Goal: Task Accomplishment & Management: Complete application form

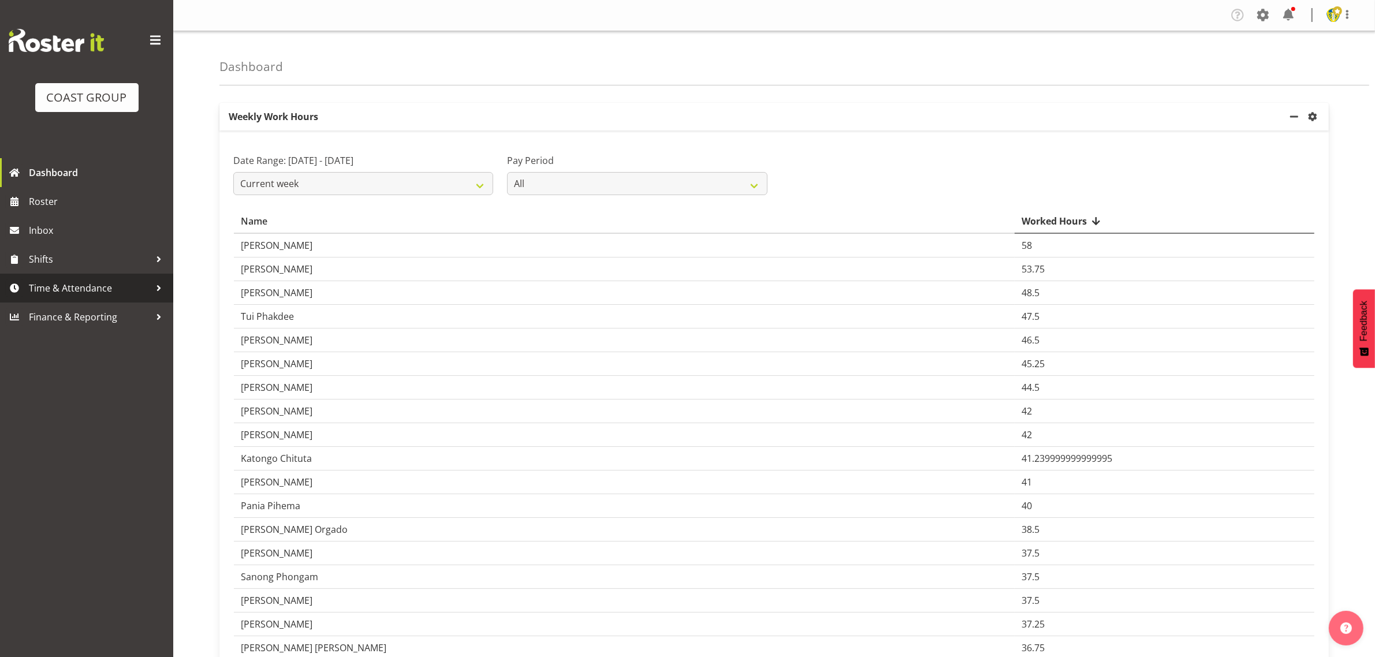
click at [89, 290] on span "Time & Attendance" at bounding box center [89, 287] width 121 height 17
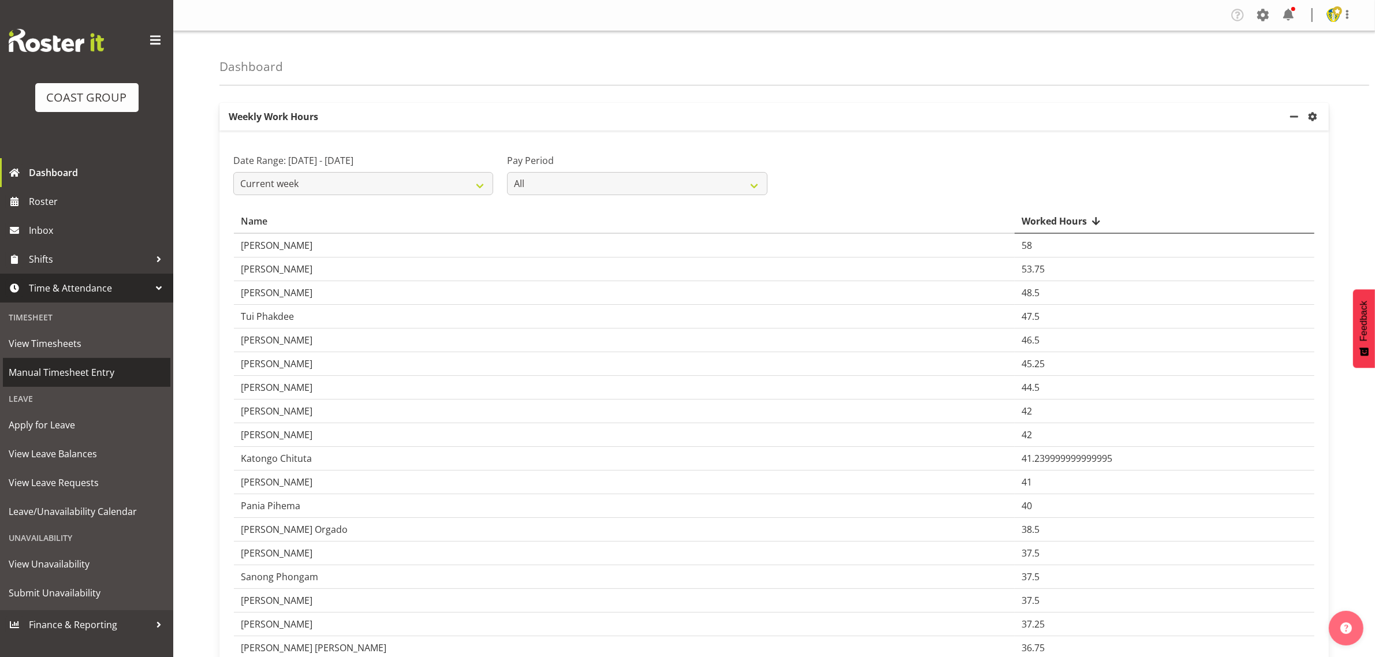
click at [85, 376] on span "Manual Timesheet Entry" at bounding box center [87, 372] width 156 height 17
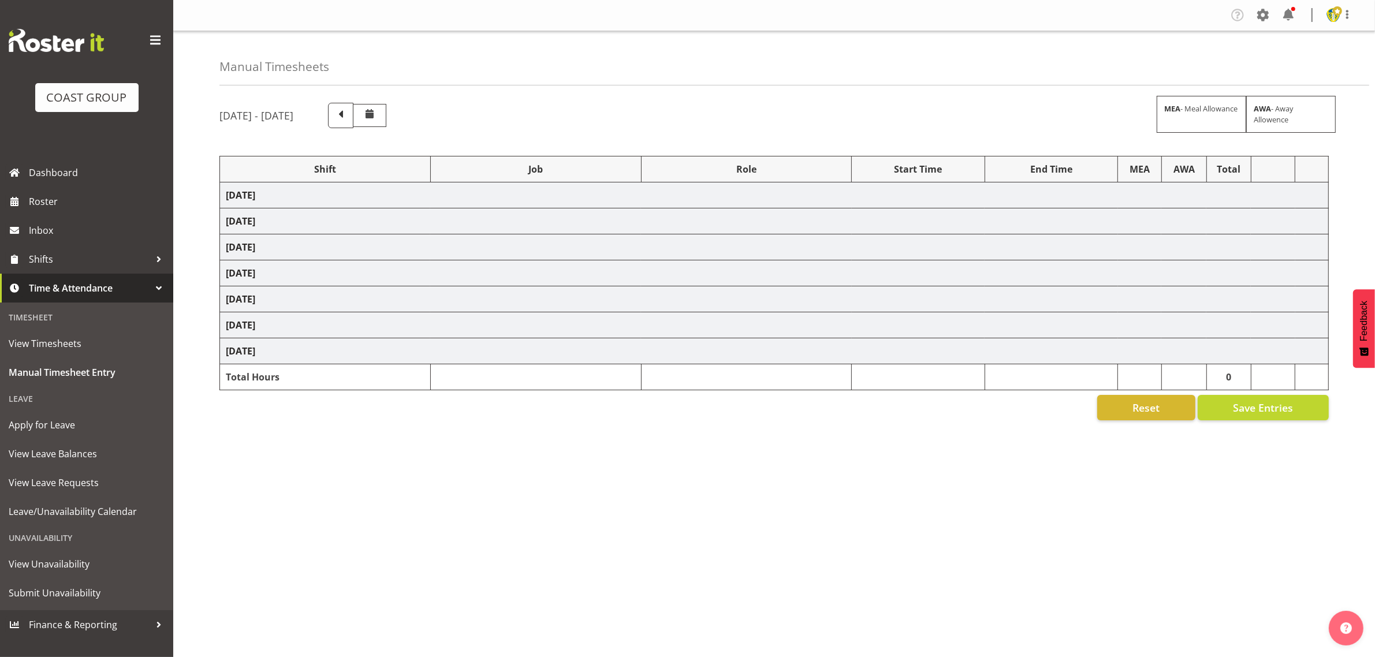
select select "1404"
select select "69"
select select "1404"
select select "69"
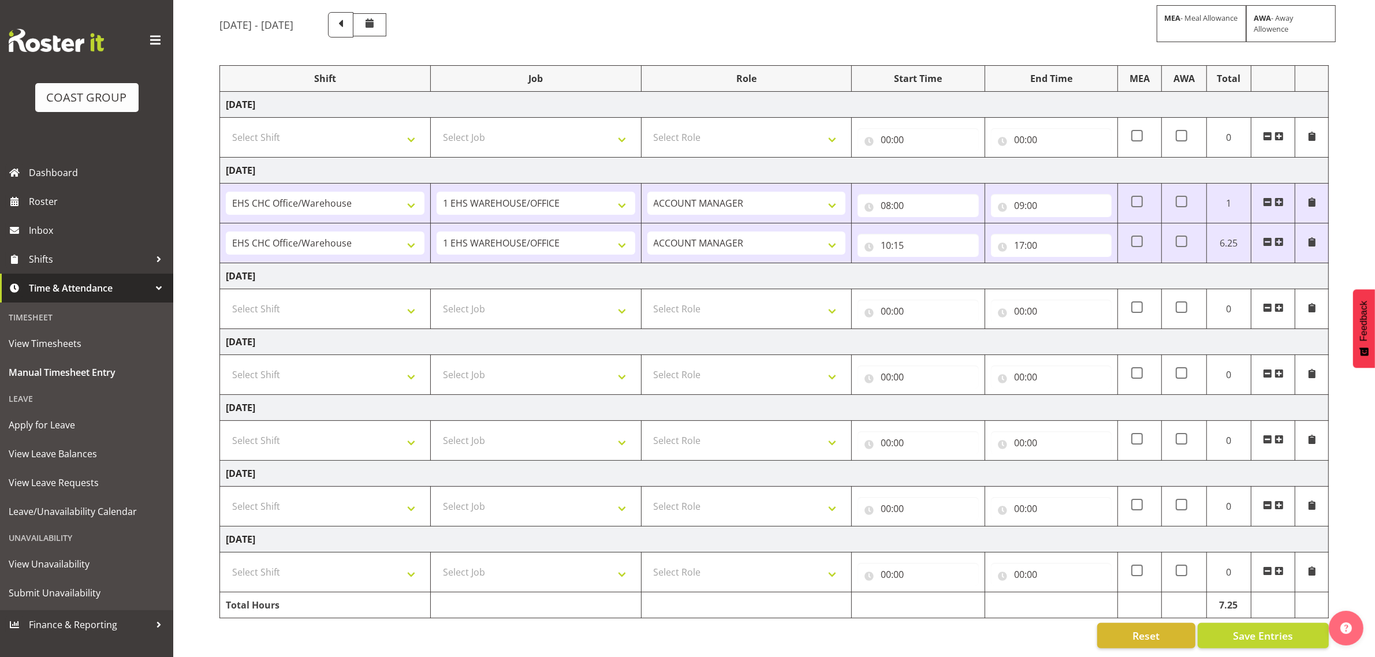
scroll to position [104, 0]
click at [334, 297] on select "Select Shift Break AHICE Break ATSNZ Break All Blacks casual Break Arts canty B…" at bounding box center [325, 308] width 199 height 23
select select "1404"
click at [226, 297] on select "Select Shift Break AHICE Break ATSNZ Break All Blacks casual Break Arts canty B…" at bounding box center [325, 308] width 199 height 23
click at [535, 297] on select "Select Job 1 Carlton Events 1 Carlton Hamilton 1 Carlton Wellington 1 EHS WAREH…" at bounding box center [535, 308] width 199 height 23
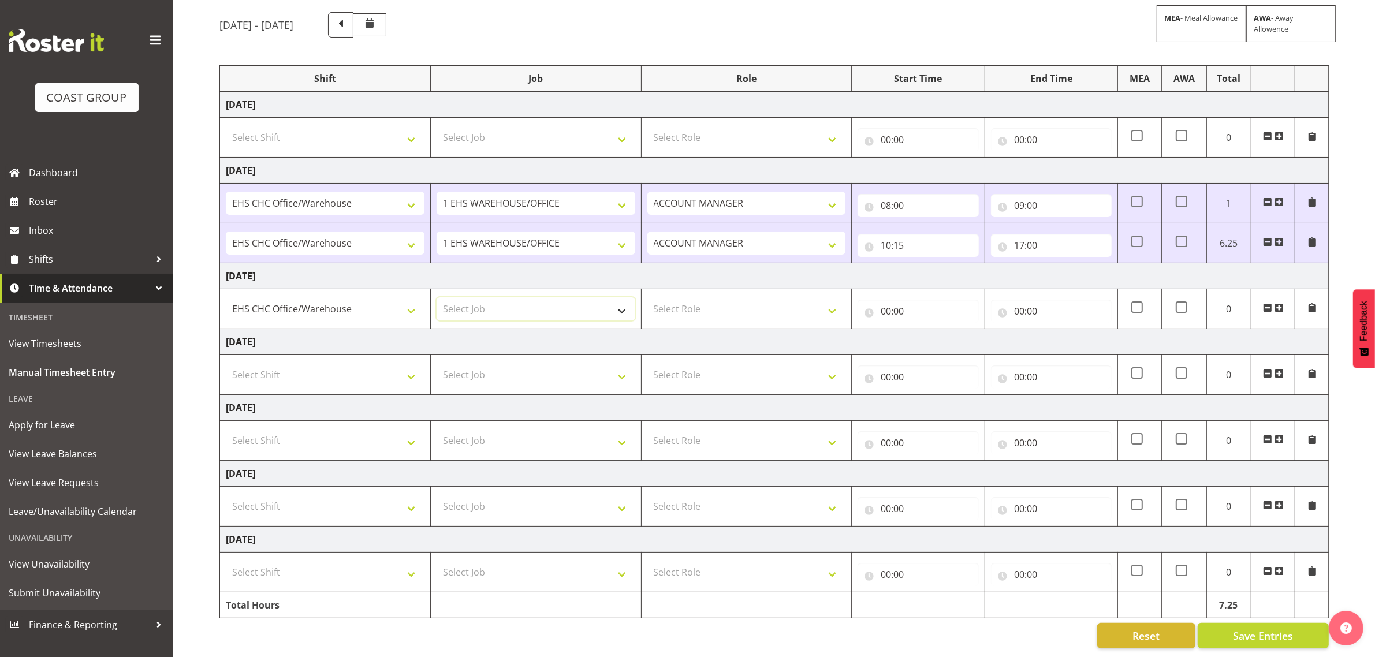
select select "69"
click at [436, 297] on select "Select Job 1 Carlton Events 1 Carlton Hamilton 1 Carlton Wellington 1 EHS WAREH…" at bounding box center [535, 308] width 199 height 23
click at [741, 304] on select "Select Role ACCOUNT MANAGER Account Manager" at bounding box center [746, 308] width 199 height 23
select select "197"
click at [647, 297] on select "Select Role ACCOUNT MANAGER Account Manager" at bounding box center [746, 308] width 199 height 23
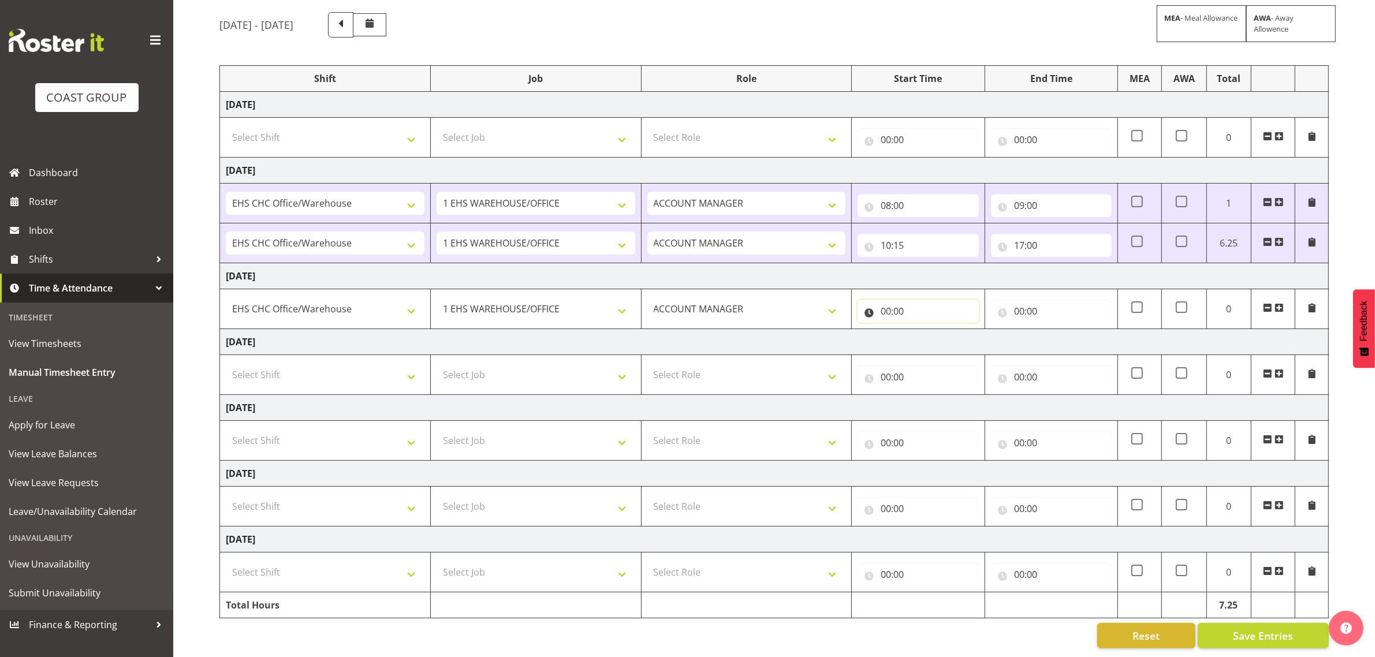
drag, startPoint x: 921, startPoint y: 292, endPoint x: 953, endPoint y: 322, distance: 44.5
click at [921, 300] on input "00:00" at bounding box center [917, 311] width 121 height 23
click at [937, 330] on select "00 01 02 03 04 05 06 07 08 09 10 11 12 13 14 15 16 17 18 19 20 21 22 23" at bounding box center [936, 341] width 26 height 23
click at [939, 330] on select "00 01 02 03 04 05 06 07 08 09 10 11 12 13 14 15 16 17 18 19 20 21 22 23" at bounding box center [936, 341] width 26 height 23
select select "8"
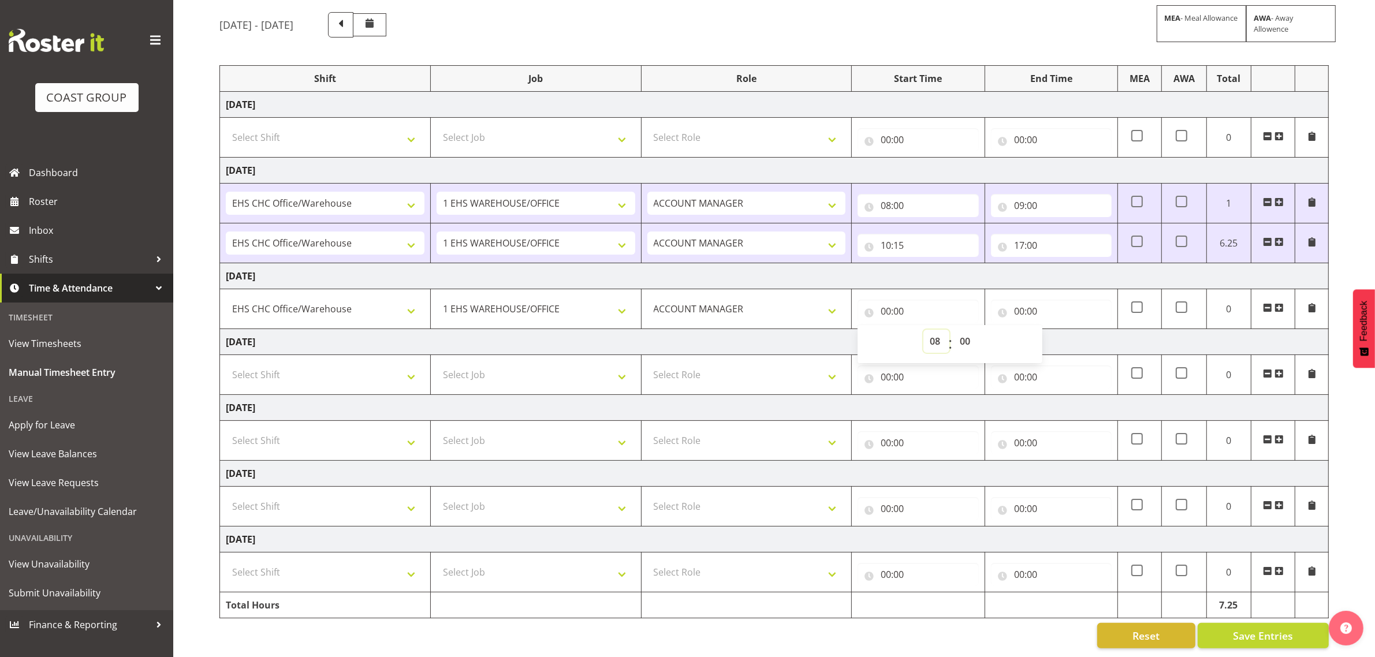
click at [923, 330] on select "00 01 02 03 04 05 06 07 08 09 10 11 12 13 14 15 16 17 18 19 20 21 22 23" at bounding box center [936, 341] width 26 height 23
type input "08:00"
click at [1067, 301] on input "00:00" at bounding box center [1051, 311] width 121 height 23
click at [1066, 333] on select "00 01 02 03 04 05 06 07 08 09 10 11 12 13 14 15 16 17 18 19 20 21 22 23" at bounding box center [1069, 341] width 26 height 23
select select "9"
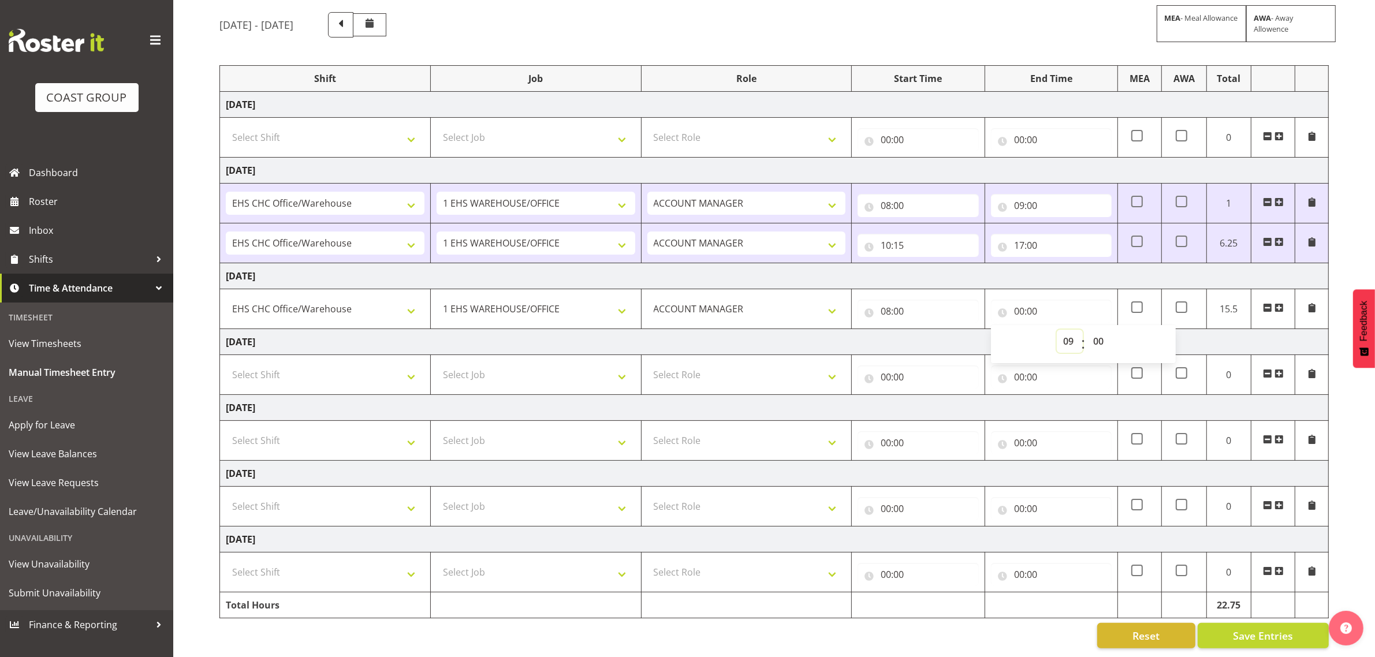
click at [1056, 330] on select "00 01 02 03 04 05 06 07 08 09 10 11 12 13 14 15 16 17 18 19 20 21 22 23" at bounding box center [1069, 341] width 26 height 23
type input "09:00"
click at [1347, 240] on div "September 17th - September 23rd 2025 MEA - Meal Allowance AWA - Away Allowence …" at bounding box center [796, 330] width 1155 height 654
drag, startPoint x: 1341, startPoint y: 243, endPoint x: 1343, endPoint y: 201, distance: 42.2
click at [1342, 202] on div "September 17th - September 23rd 2025 MEA - Meal Allowance AWA - Away Allowence …" at bounding box center [796, 330] width 1155 height 654
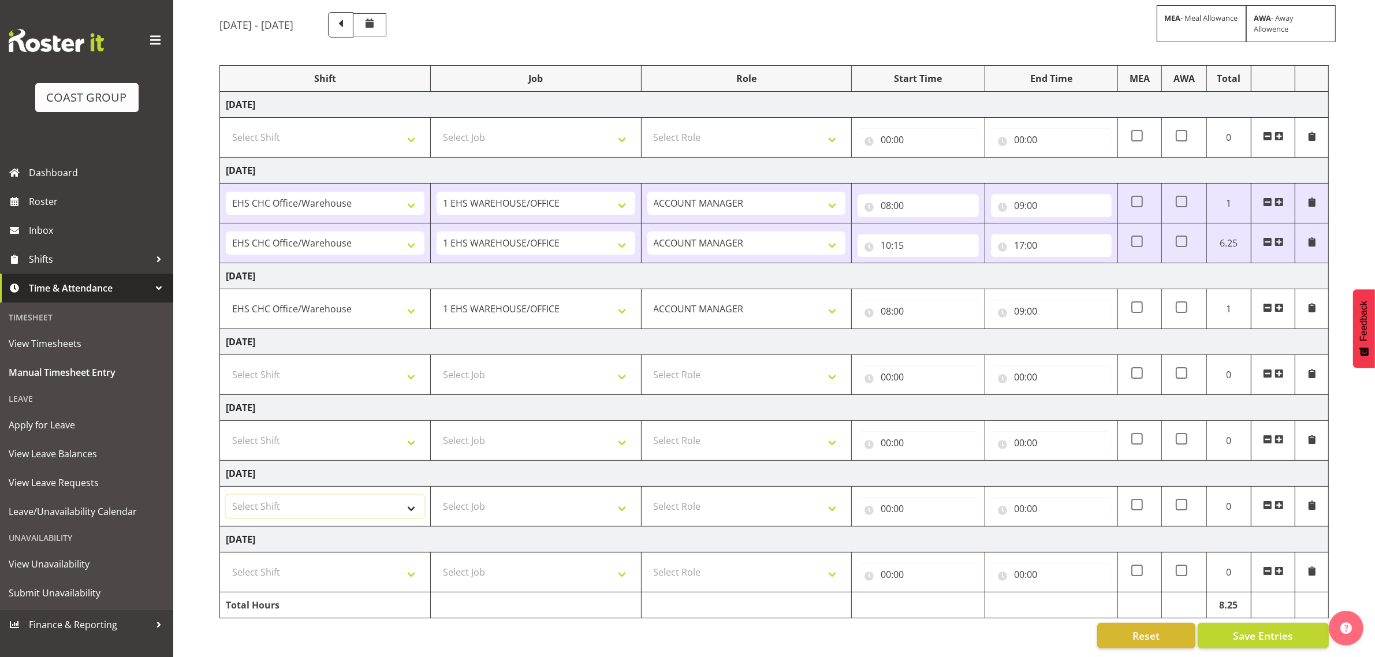
click at [320, 495] on select "Select Shift Break AHICE Break ATSNZ Break All Blacks casual Break Arts canty B…" at bounding box center [325, 506] width 199 height 23
select select "1404"
click at [226, 495] on select "Select Shift Break AHICE Break ATSNZ Break All Blacks casual Break Arts canty B…" at bounding box center [325, 506] width 199 height 23
click at [550, 487] on td "Select Job 1 Carlton Events 1 Carlton Hamilton 1 Carlton Wellington 1 EHS WAREH…" at bounding box center [535, 507] width 211 height 40
click at [563, 498] on select "Select Job 1 Carlton Events 1 Carlton Hamilton 1 Carlton Wellington 1 EHS WAREH…" at bounding box center [535, 506] width 199 height 23
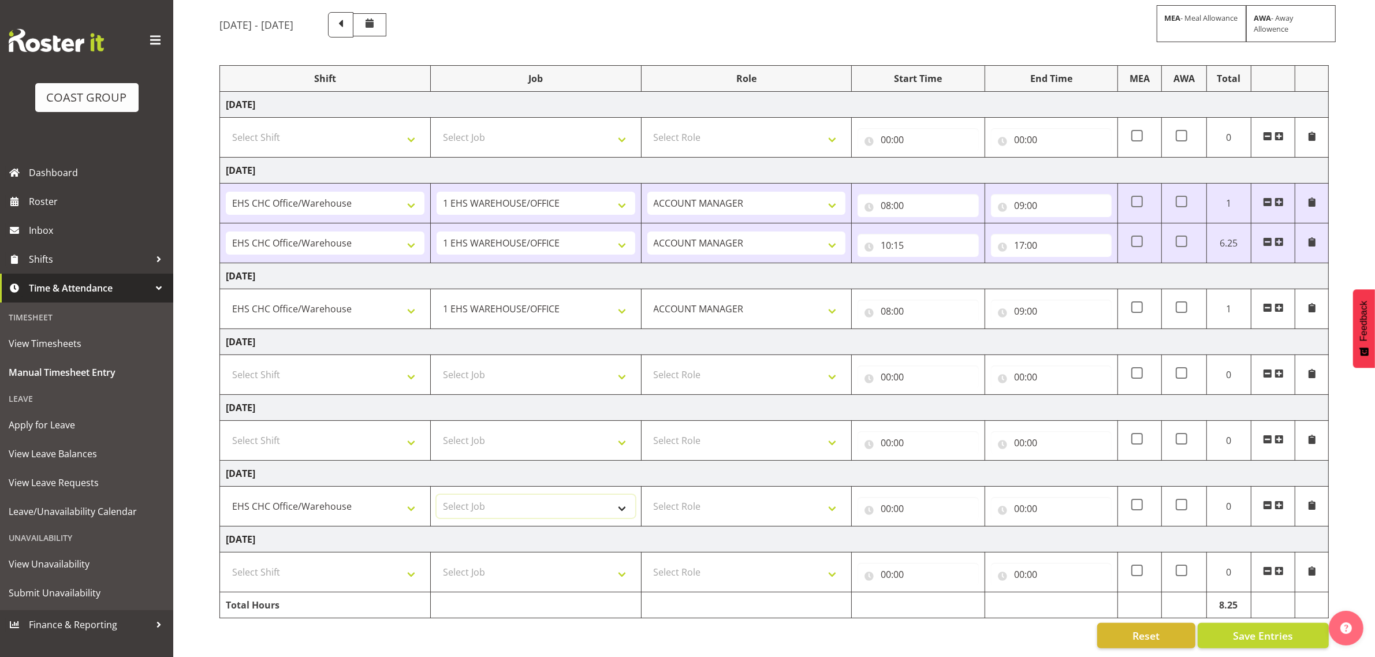
select select "69"
click at [436, 495] on select "Select Job 1 Carlton Events 1 Carlton Hamilton 1 Carlton Wellington 1 EHS WAREH…" at bounding box center [535, 506] width 199 height 23
click at [754, 502] on select "Select Role ACCOUNT MANAGER Account Manager" at bounding box center [746, 506] width 199 height 23
select select "197"
click at [647, 495] on select "Select Role ACCOUNT MANAGER Account Manager" at bounding box center [746, 506] width 199 height 23
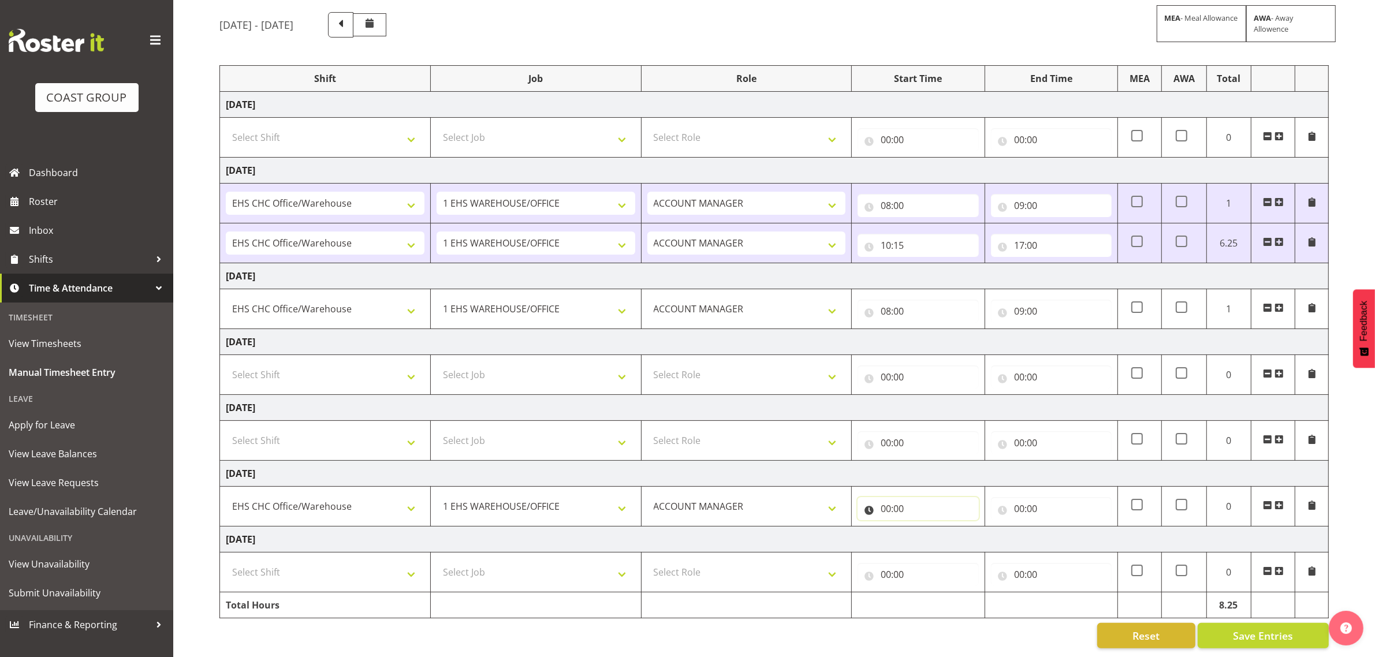
click at [907, 505] on input "00:00" at bounding box center [917, 508] width 121 height 23
click at [939, 532] on select "00 01 02 03 04 05 06 07 08 09 10 11 12 13 14 15 16 17 18 19 20 21 22 23" at bounding box center [936, 538] width 26 height 23
select select "10"
click at [923, 527] on select "00 01 02 03 04 05 06 07 08 09 10 11 12 13 14 15 16 17 18 19 20 21 22 23" at bounding box center [936, 538] width 26 height 23
type input "10:00"
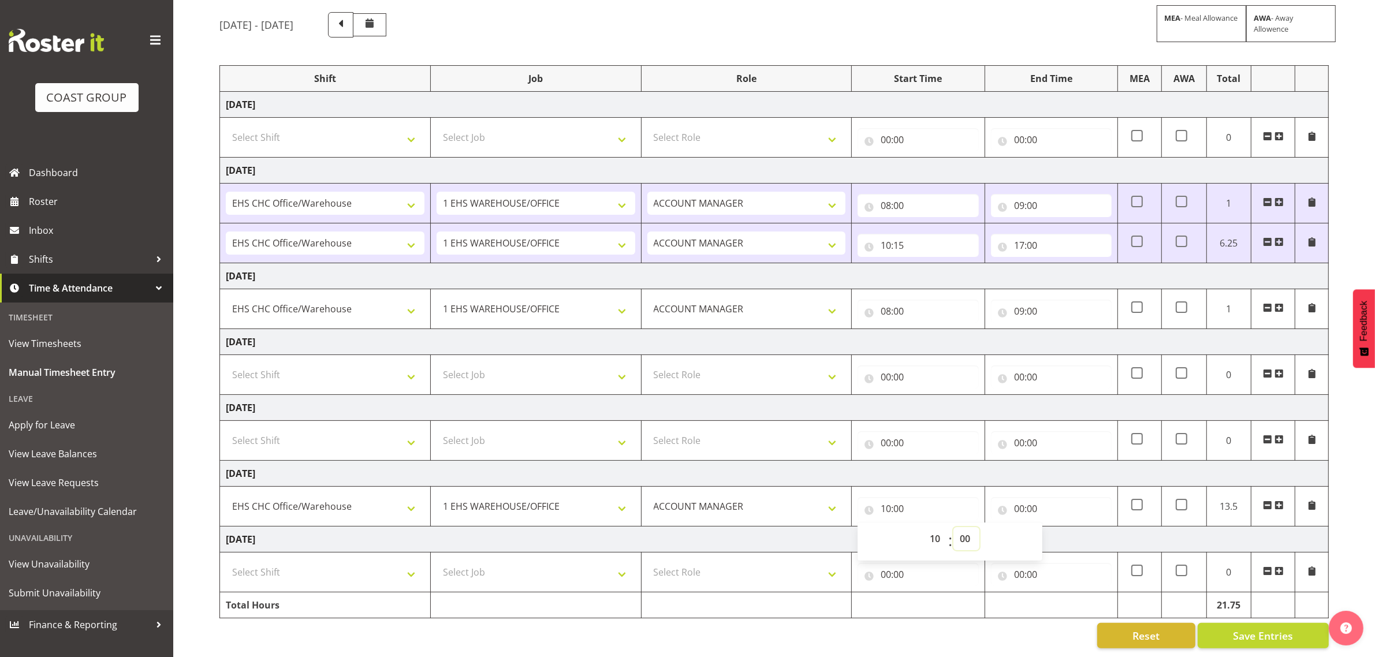
click at [965, 527] on select "00 01 02 03 04 05 06 07 08 09 10 11 12 13 14 15 16 17 18 19 20 21 22 23 24 25 2…" at bounding box center [966, 538] width 26 height 23
select select "30"
click at [953, 527] on select "00 01 02 03 04 05 06 07 08 09 10 11 12 13 14 15 16 17 18 19 20 21 22 23 24 25 2…" at bounding box center [966, 538] width 26 height 23
type input "10:30"
click at [1052, 501] on input "00:00" at bounding box center [1051, 508] width 121 height 23
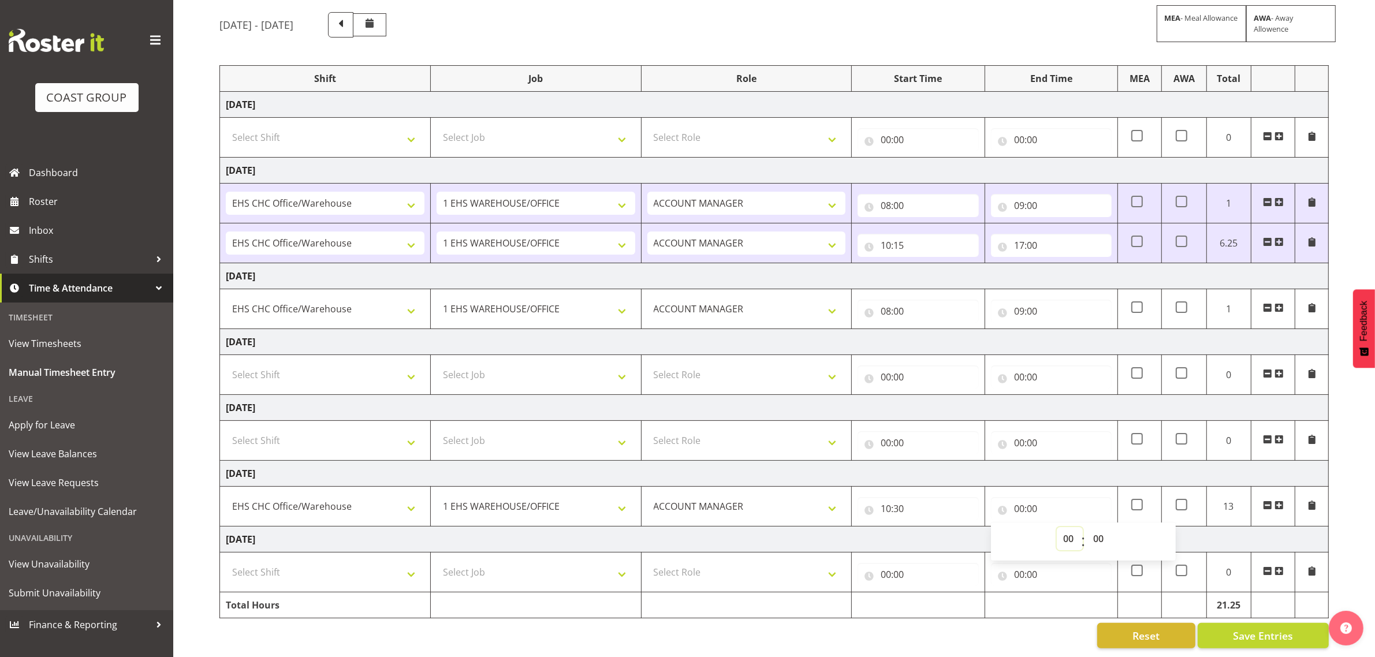
click at [1071, 533] on select "00 01 02 03 04 05 06 07 08 09 10 11 12 13 14 15 16 17 18 19 20 21 22 23" at bounding box center [1069, 538] width 26 height 23
select select "14"
click at [1056, 527] on select "00 01 02 03 04 05 06 07 08 09 10 11 12 13 14 15 16 17 18 19 20 21 22 23" at bounding box center [1069, 538] width 26 height 23
type input "14:00"
click at [1101, 529] on select "00 01 02 03 04 05 06 07 08 09 10 11 12 13 14 15 16 17 18 19 20 21 22 23 24 25 2…" at bounding box center [1099, 538] width 26 height 23
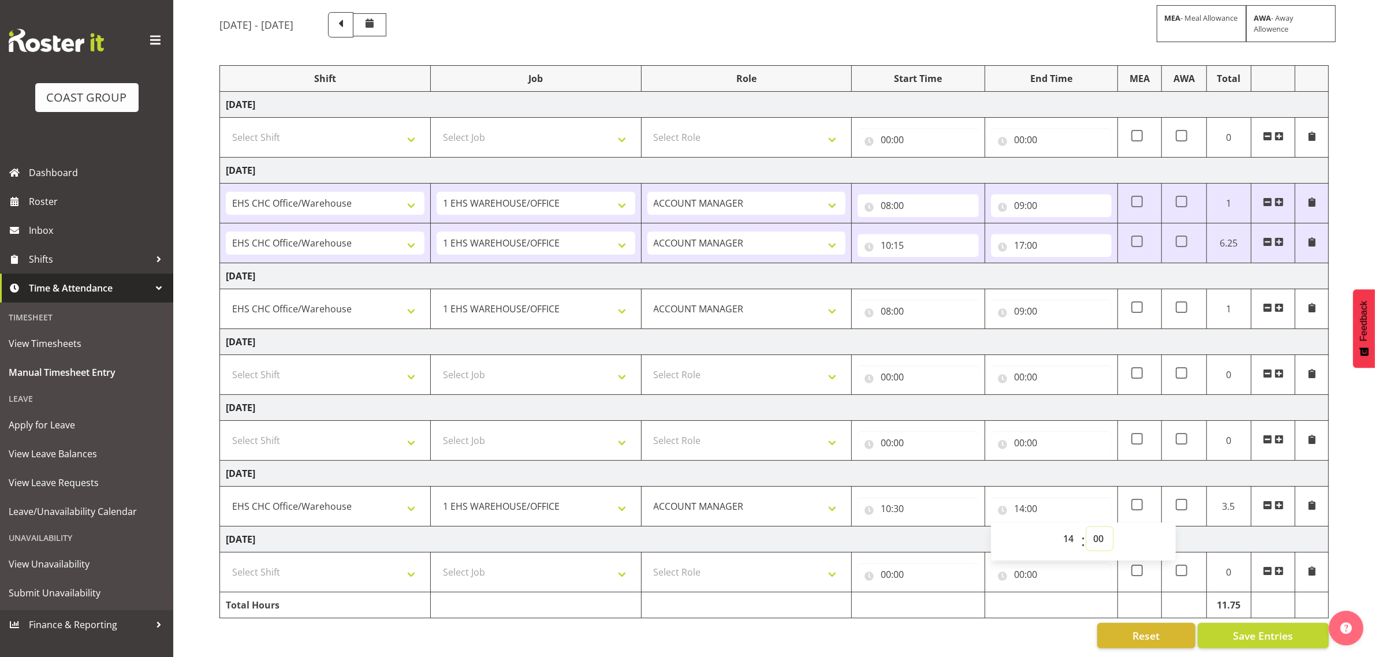
select select "30"
click at [1086, 527] on select "00 01 02 03 04 05 06 07 08 09 10 11 12 13 14 15 16 17 18 19 20 21 22 23 24 25 2…" at bounding box center [1099, 538] width 26 height 23
type input "14:30"
click at [336, 563] on select "Select Shift Break AHICE Break ATSNZ Break All Blacks casual Break Arts canty B…" at bounding box center [325, 572] width 199 height 23
select select "1404"
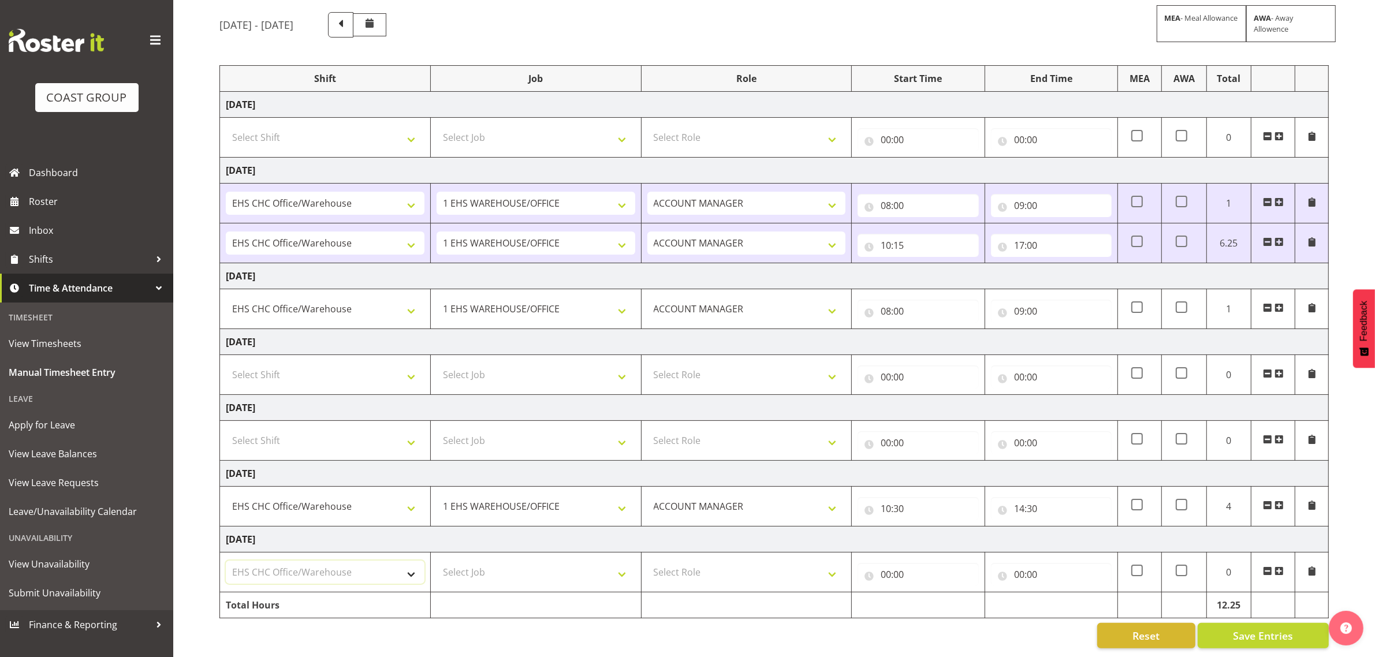
click at [226, 561] on select "Select Shift Break AHICE Break ATSNZ Break All Blacks casual Break Arts canty B…" at bounding box center [325, 572] width 199 height 23
click at [543, 561] on select "Select Job 1 Carlton Events 1 Carlton Hamilton 1 Carlton Wellington 1 EHS WAREH…" at bounding box center [535, 572] width 199 height 23
select select "69"
click at [436, 561] on select "Select Job 1 Carlton Events 1 Carlton Hamilton 1 Carlton Wellington 1 EHS WAREH…" at bounding box center [535, 572] width 199 height 23
click at [760, 561] on select "Select Role ACCOUNT MANAGER Account Manager" at bounding box center [746, 572] width 199 height 23
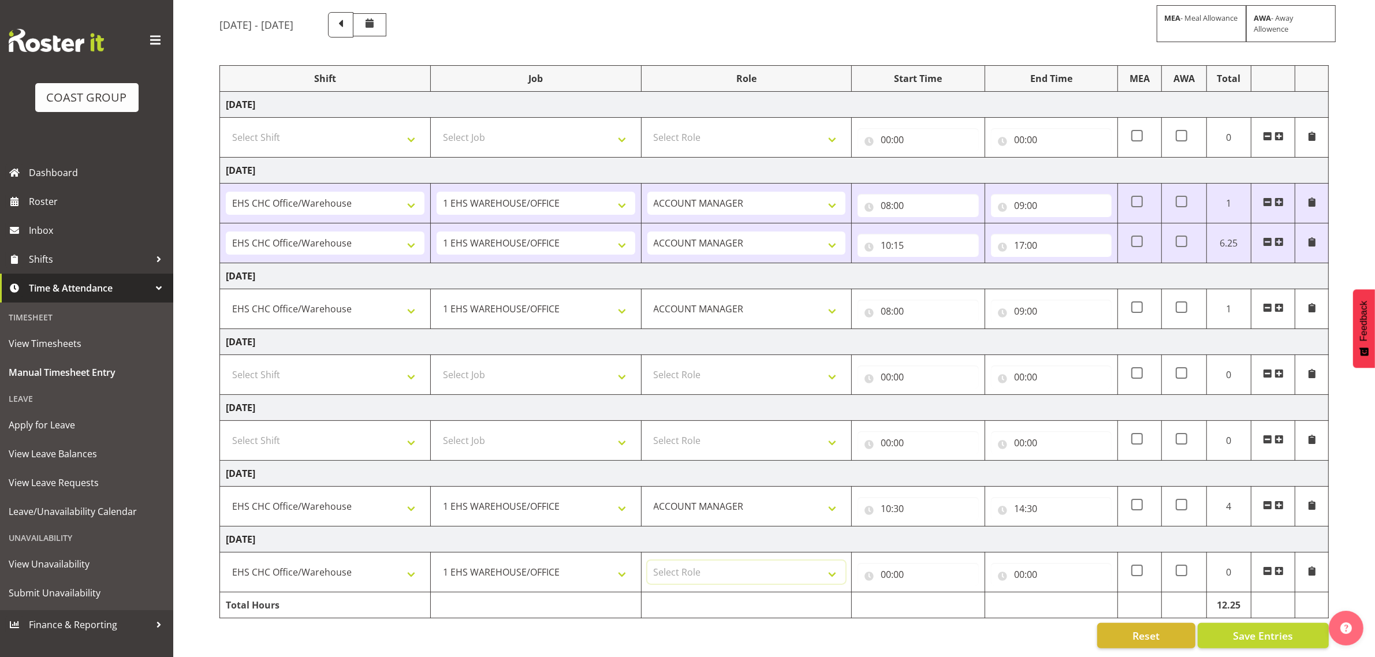
click at [765, 574] on td "Select Role ACCOUNT MANAGER Account Manager" at bounding box center [746, 572] width 211 height 40
click at [766, 567] on select "Select Role ACCOUNT MANAGER Account Manager" at bounding box center [746, 572] width 199 height 23
select select "197"
click at [647, 561] on select "Select Role ACCOUNT MANAGER Account Manager" at bounding box center [746, 572] width 199 height 23
click at [939, 563] on input "00:00" at bounding box center [917, 574] width 121 height 23
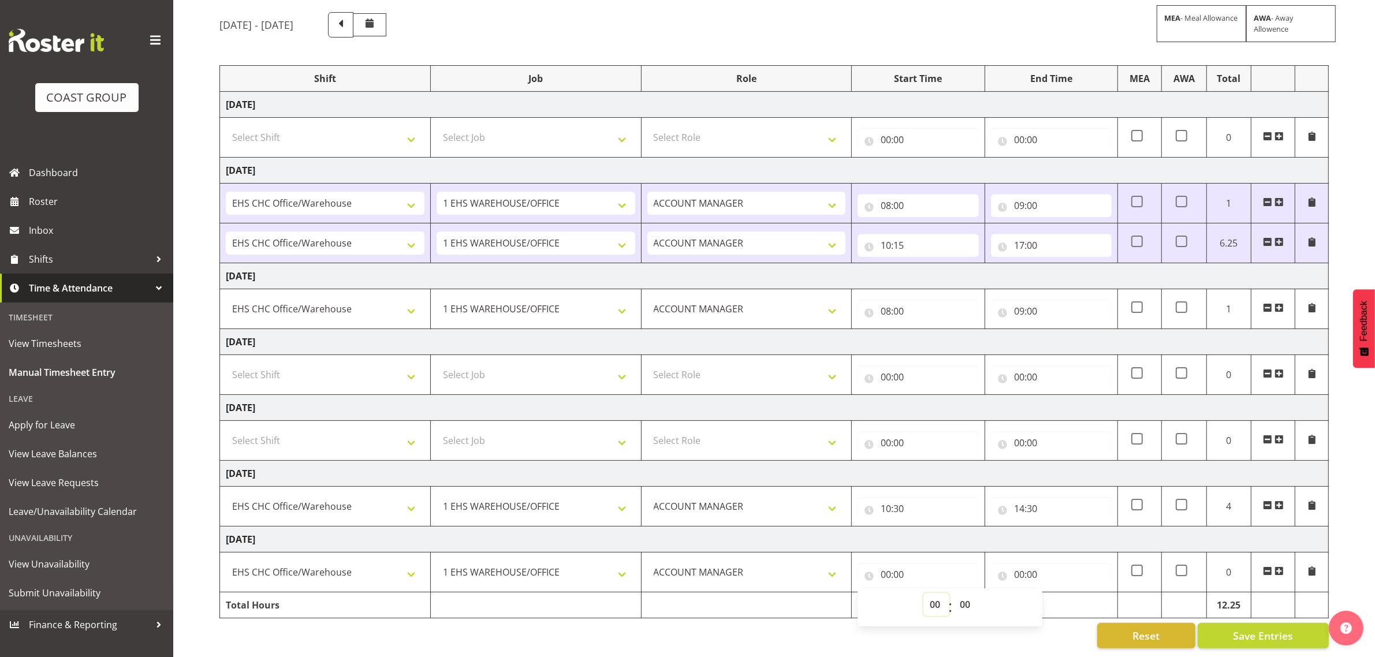
click at [939, 593] on select "00 01 02 03 04 05 06 07 08 09 10 11 12 13 14 15 16 17 18 19 20 21 22 23" at bounding box center [936, 604] width 26 height 23
select select "8"
click at [923, 593] on select "00 01 02 03 04 05 06 07 08 09 10 11 12 13 14 15 16 17 18 19 20 21 22 23" at bounding box center [936, 604] width 26 height 23
type input "08:00"
click at [1046, 563] on input "00:00" at bounding box center [1051, 574] width 121 height 23
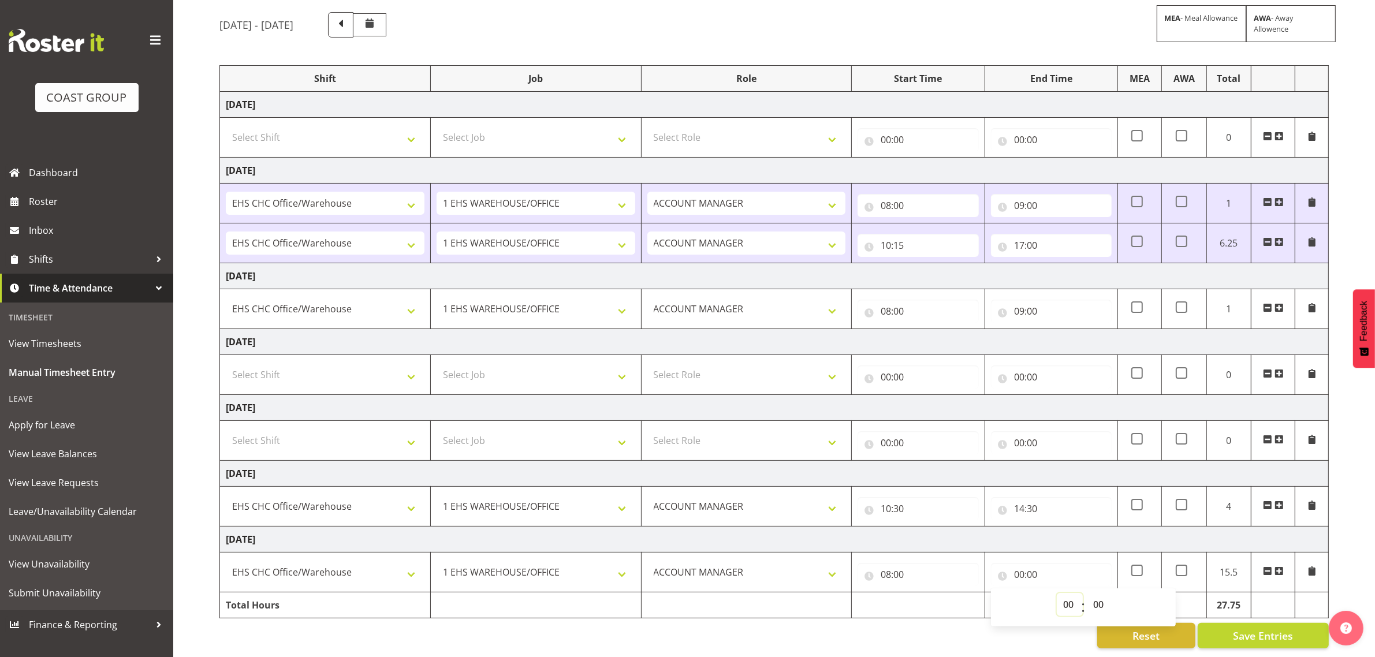
click at [1063, 595] on select "00 01 02 03 04 05 06 07 08 09 10 11 12 13 14 15 16 17 18 19 20 21 22 23" at bounding box center [1069, 604] width 26 height 23
select select "16"
click at [1056, 593] on select "00 01 02 03 04 05 06 07 08 09 10 11 12 13 14 15 16 17 18 19 20 21 22 23" at bounding box center [1069, 604] width 26 height 23
type input "16:00"
click at [1097, 593] on select "00 01 02 03 04 05 06 07 08 09 10 11 12 13 14 15 16 17 18 19 20 21 22 23 24 25 2…" at bounding box center [1099, 604] width 26 height 23
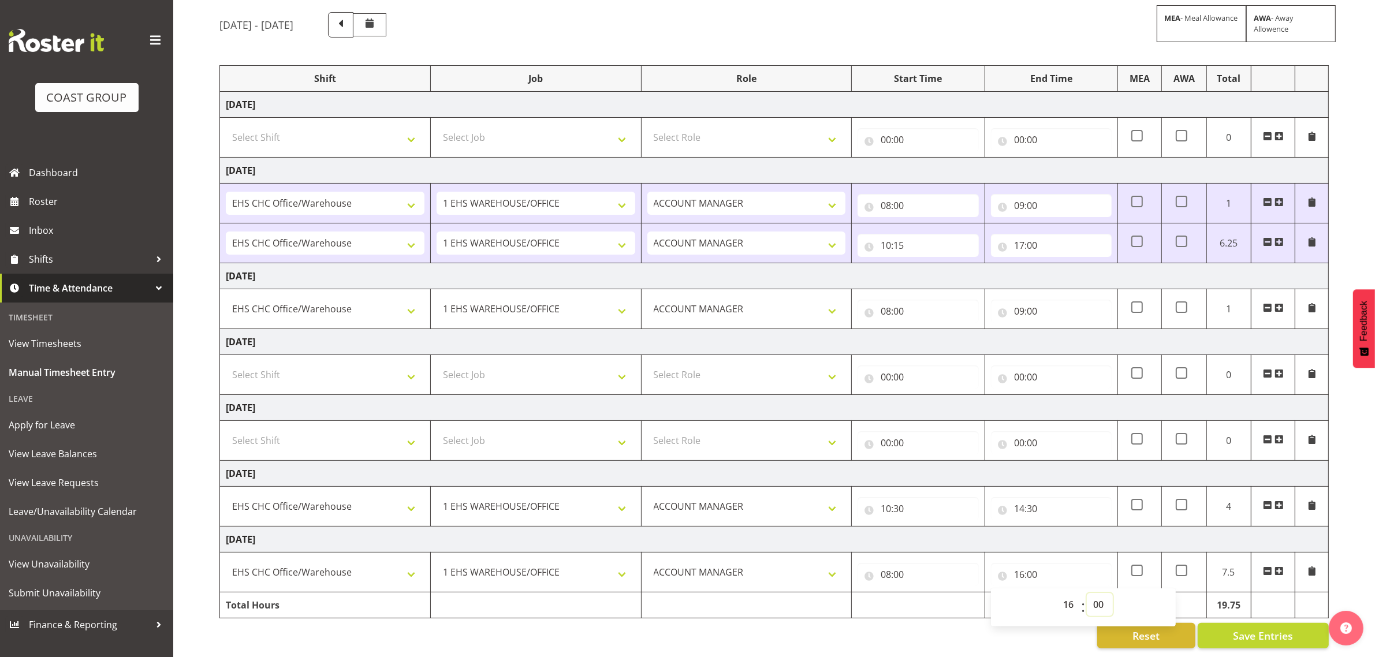
select select "30"
click at [1086, 593] on select "00 01 02 03 04 05 06 07 08 09 10 11 12 13 14 15 16 17 18 19 20 21 22 23 24 25 2…" at bounding box center [1099, 604] width 26 height 23
type input "16:30"
click at [1343, 544] on div "September 17th - September 23rd 2025 MEA - Meal Allowance AWA - Away Allowence …" at bounding box center [796, 330] width 1155 height 654
click at [1263, 632] on span "Save Entries" at bounding box center [1263, 635] width 60 height 15
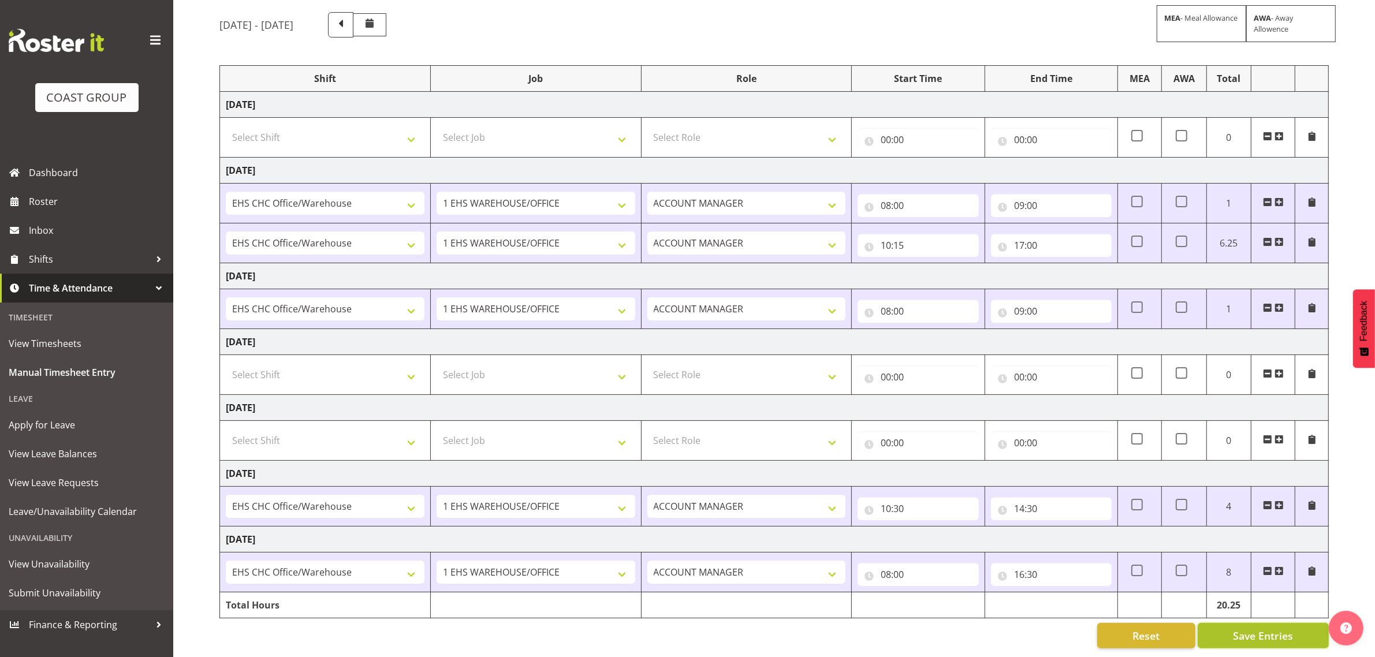
click at [1252, 628] on span "Save Entries" at bounding box center [1263, 635] width 60 height 15
